Goal: Task Accomplishment & Management: Complete application form

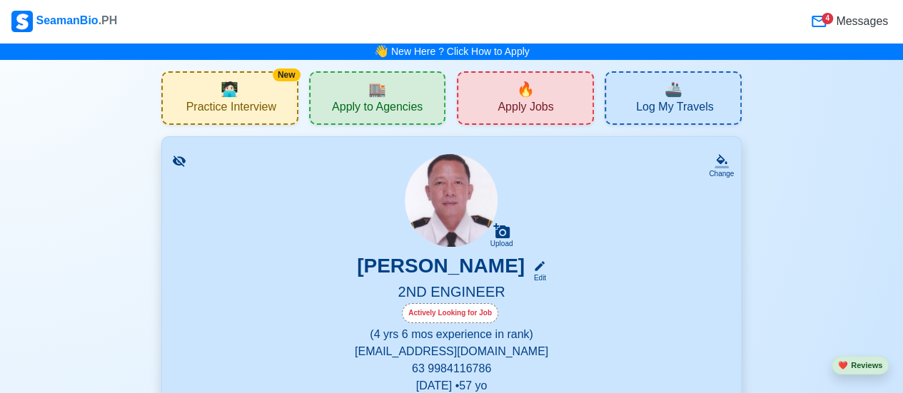
click at [537, 98] on div "🔥 Apply Jobs" at bounding box center [525, 98] width 137 height 54
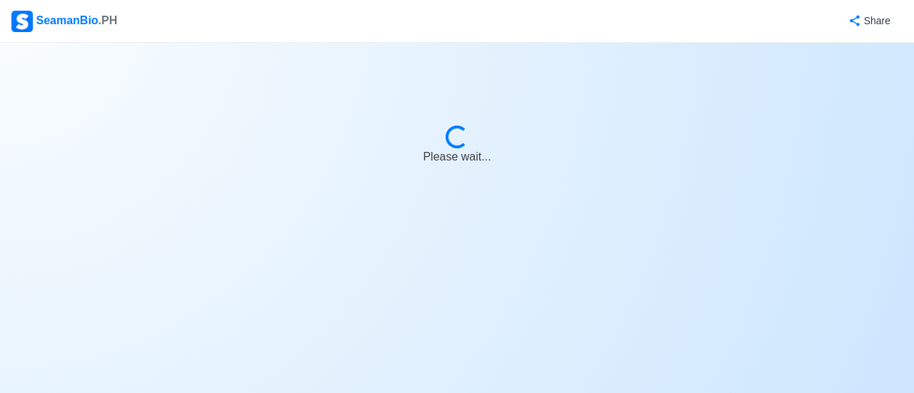
select select "2nd Engineer"
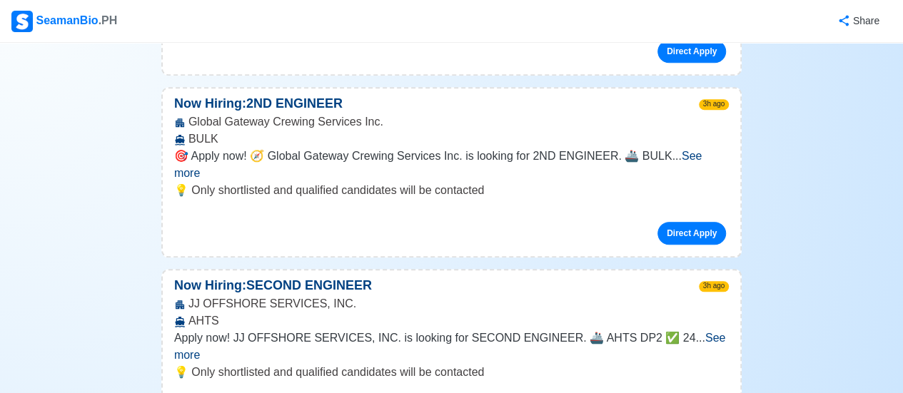
scroll to position [595, 0]
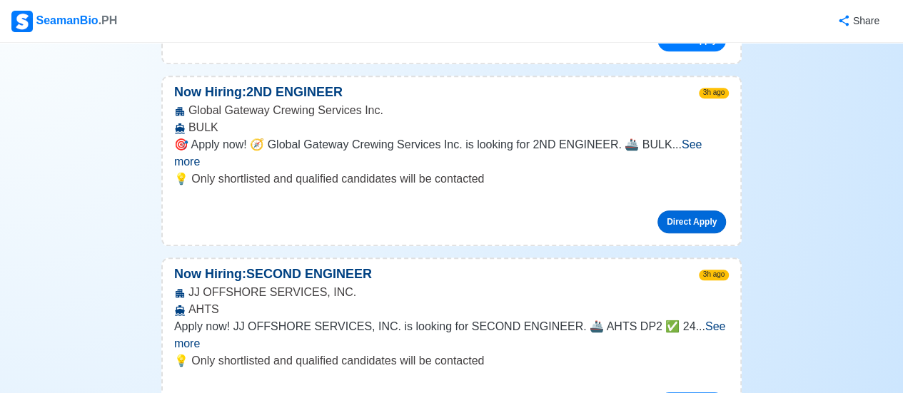
click at [701, 211] on link "Direct Apply" at bounding box center [692, 222] width 69 height 23
